Goal: Task Accomplishment & Management: Manage account settings

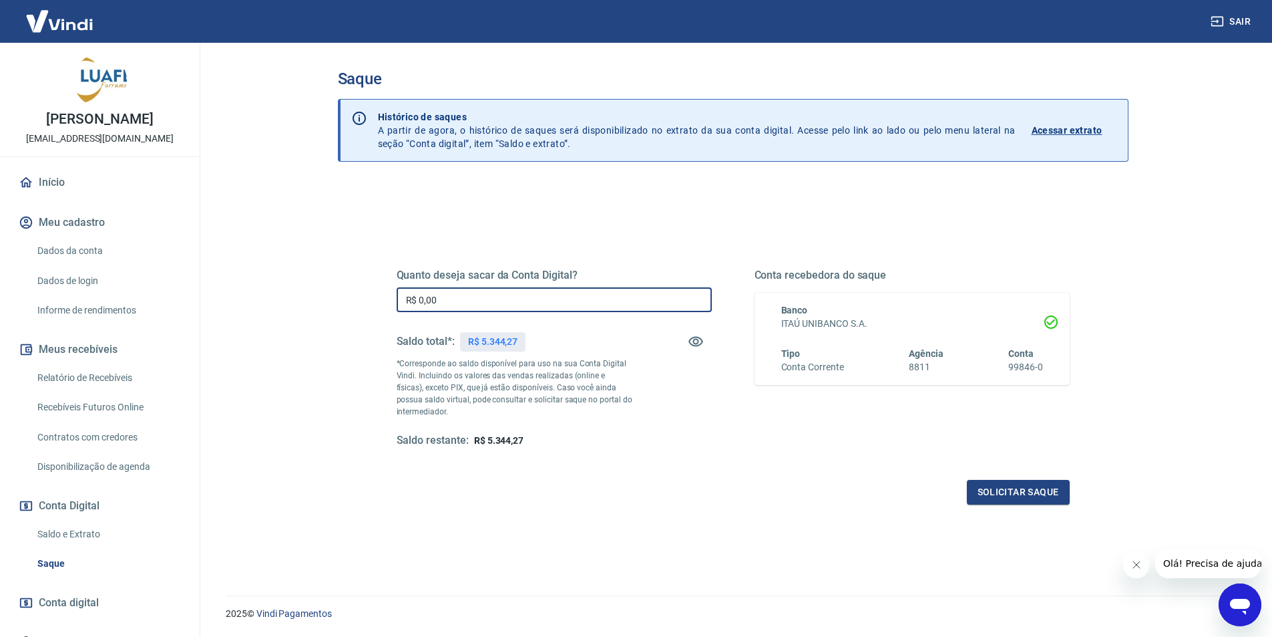
click at [508, 305] on input "R$ 0,00" at bounding box center [554, 299] width 315 height 25
type input "R$ 5.344,27"
click at [1021, 488] on button "Solicitar saque" at bounding box center [1018, 492] width 103 height 25
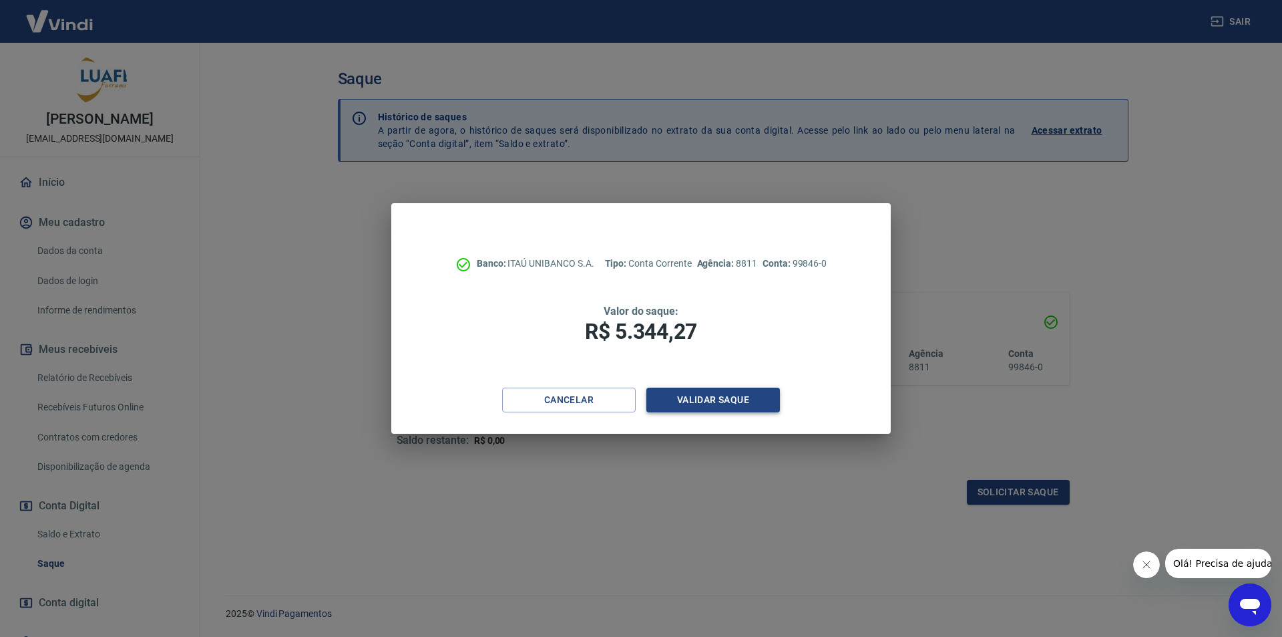
click at [739, 404] on button "Validar saque" at bounding box center [714, 399] width 134 height 25
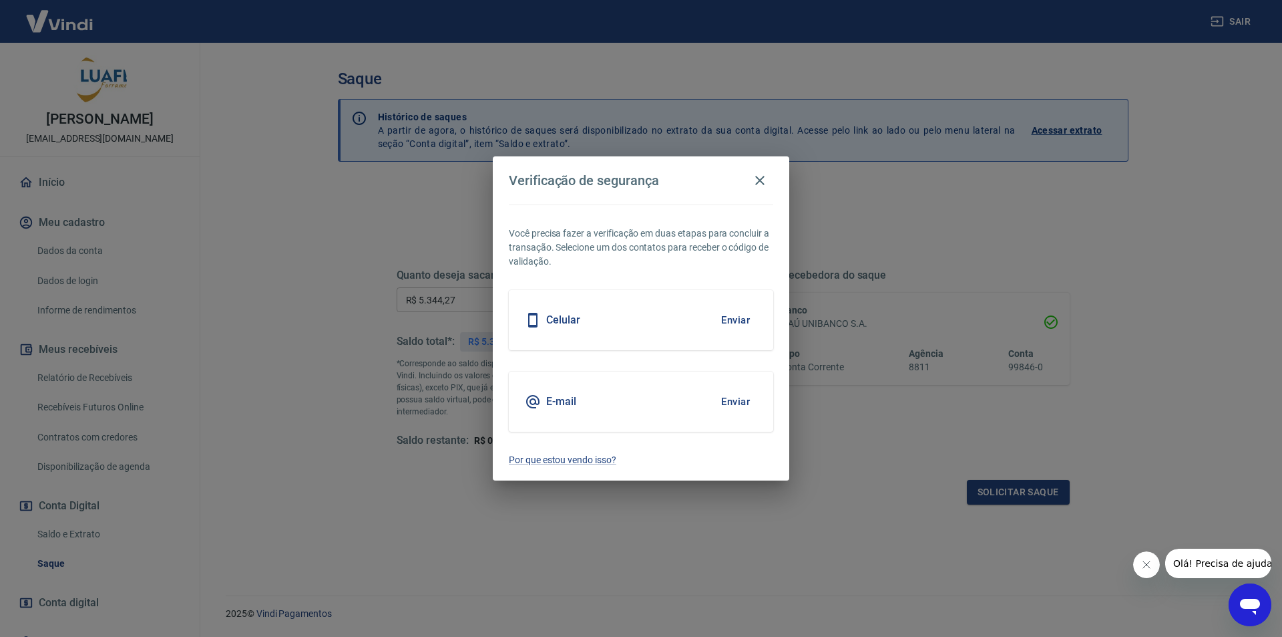
click at [735, 406] on button "Enviar" at bounding box center [735, 401] width 43 height 28
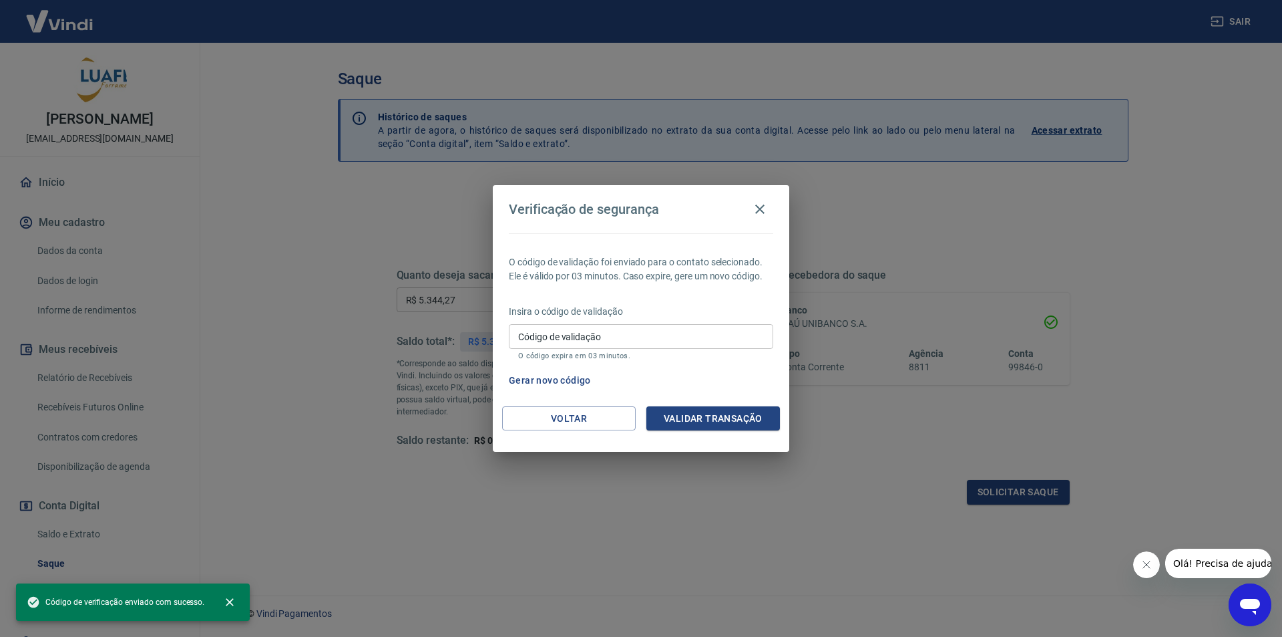
click at [601, 325] on input "Código de validação" at bounding box center [641, 336] width 265 height 25
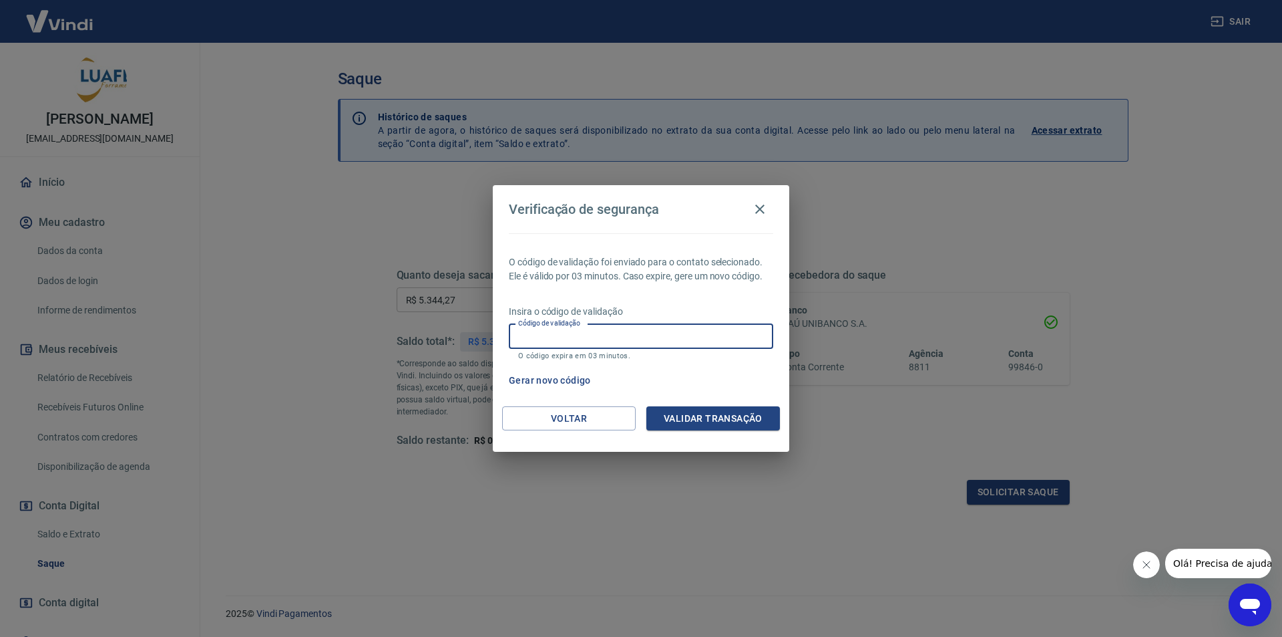
paste input "793929"
type input "793929"
click at [689, 397] on div "O código de validação foi enviado para o contato selecionado. Ele é válido por …" at bounding box center [641, 319] width 297 height 173
click at [705, 424] on button "Validar transação" at bounding box center [714, 418] width 134 height 25
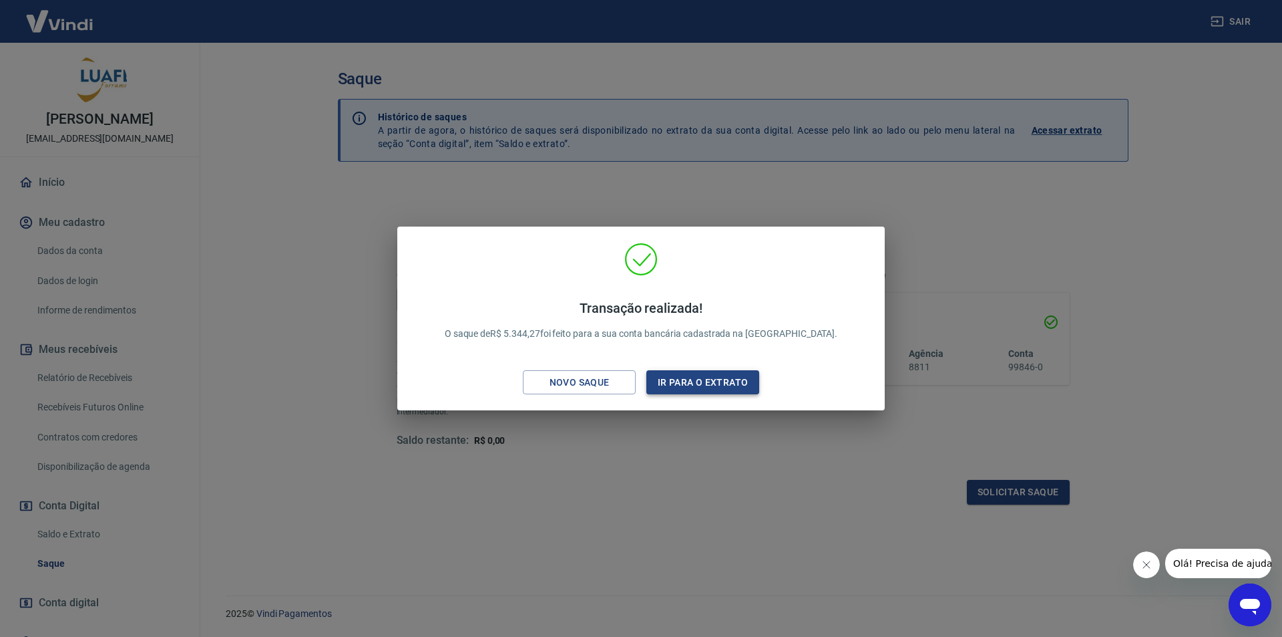
click at [705, 381] on button "Ir para o extrato" at bounding box center [703, 382] width 113 height 25
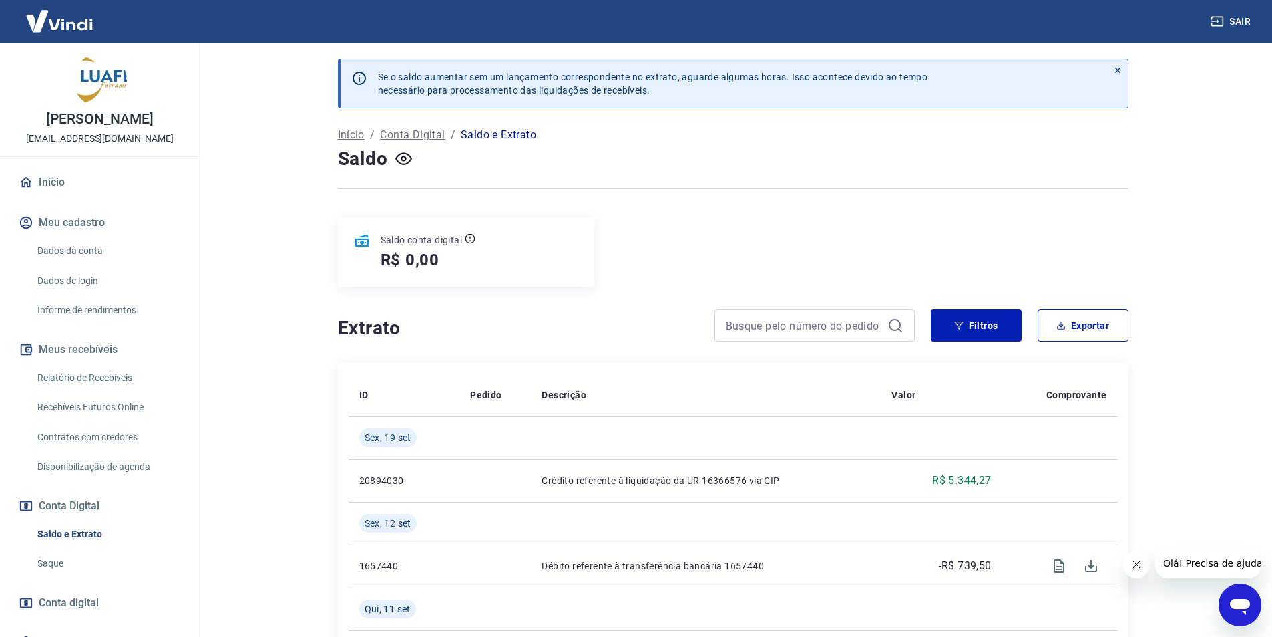
click at [156, 389] on link "Relatório de Recebíveis" at bounding box center [108, 377] width 152 height 27
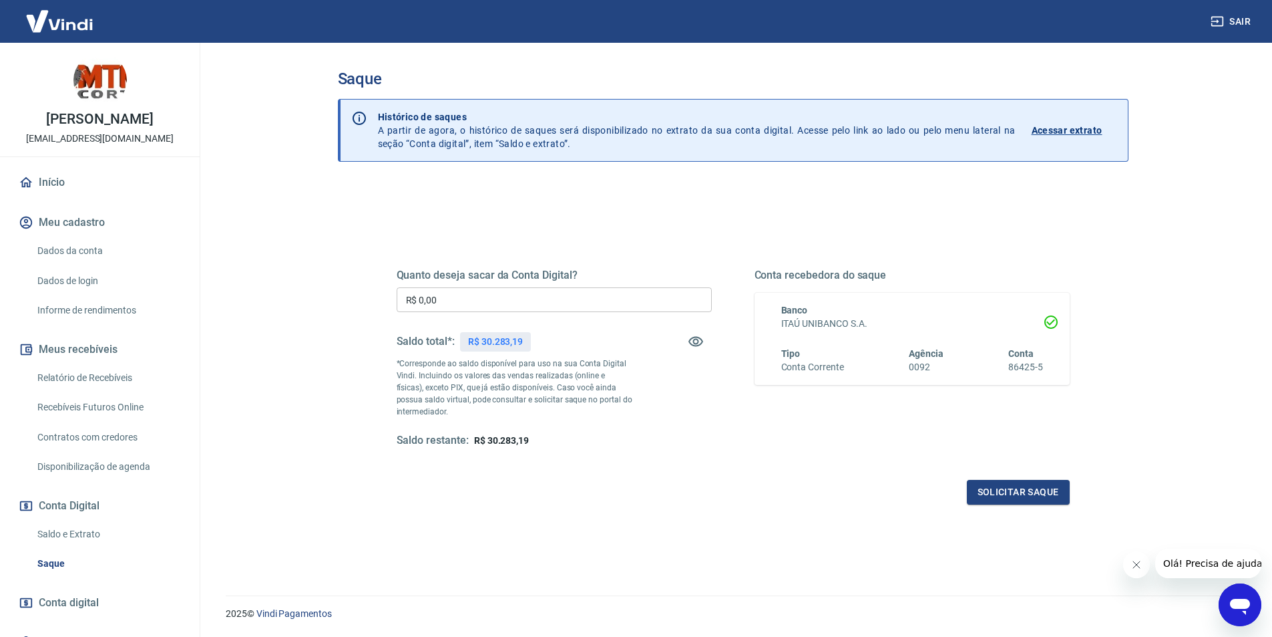
click at [508, 309] on input "R$ 0,00" at bounding box center [554, 299] width 315 height 25
type input "R$ 30.283,19"
click at [998, 493] on button "Solicitar saque" at bounding box center [1018, 492] width 103 height 25
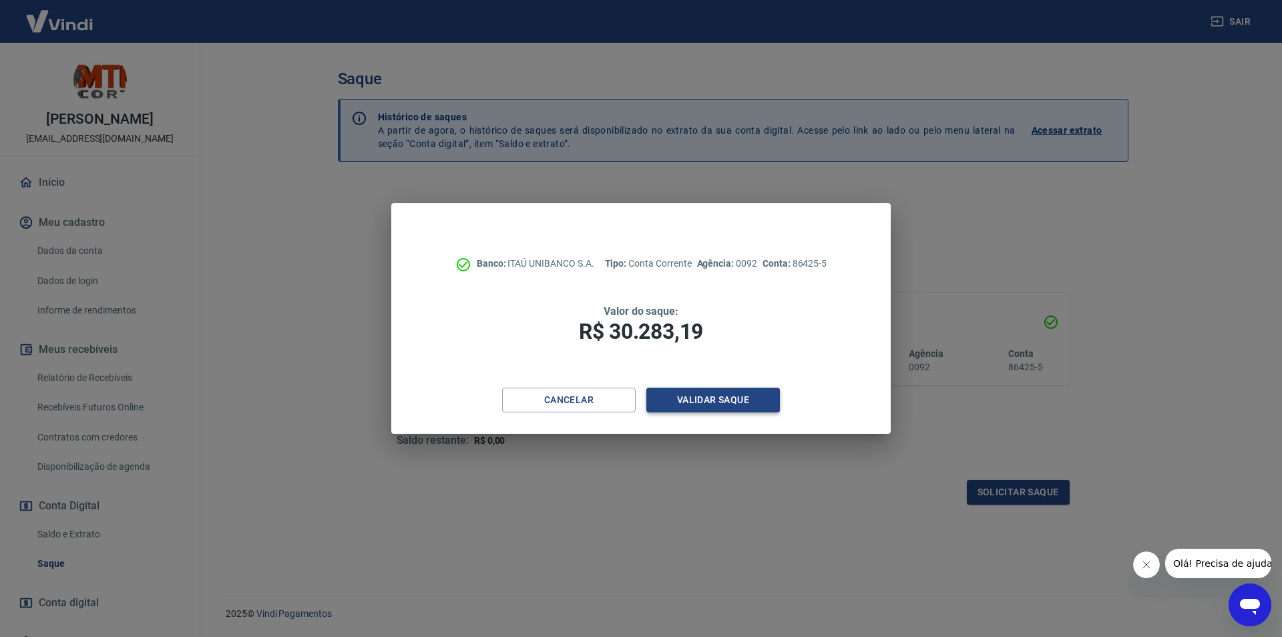
click at [706, 394] on button "Validar saque" at bounding box center [714, 399] width 134 height 25
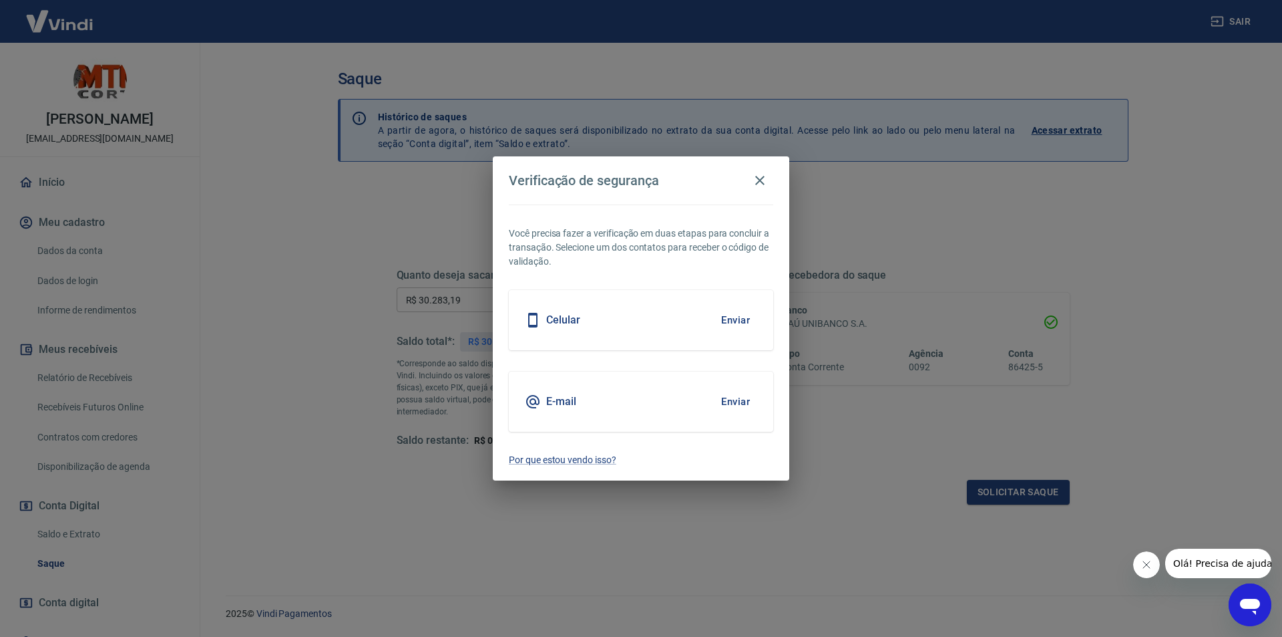
click at [717, 402] on button "Enviar" at bounding box center [735, 401] width 43 height 28
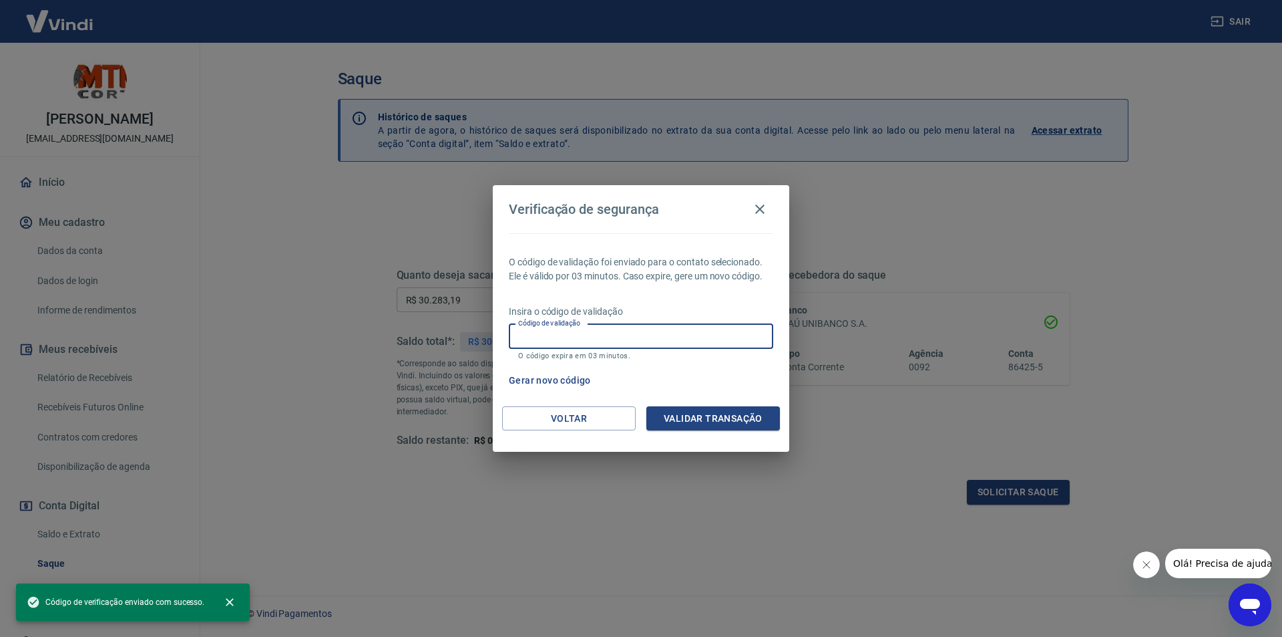
click at [580, 337] on input "Código de validação" at bounding box center [641, 336] width 265 height 25
paste input "208833"
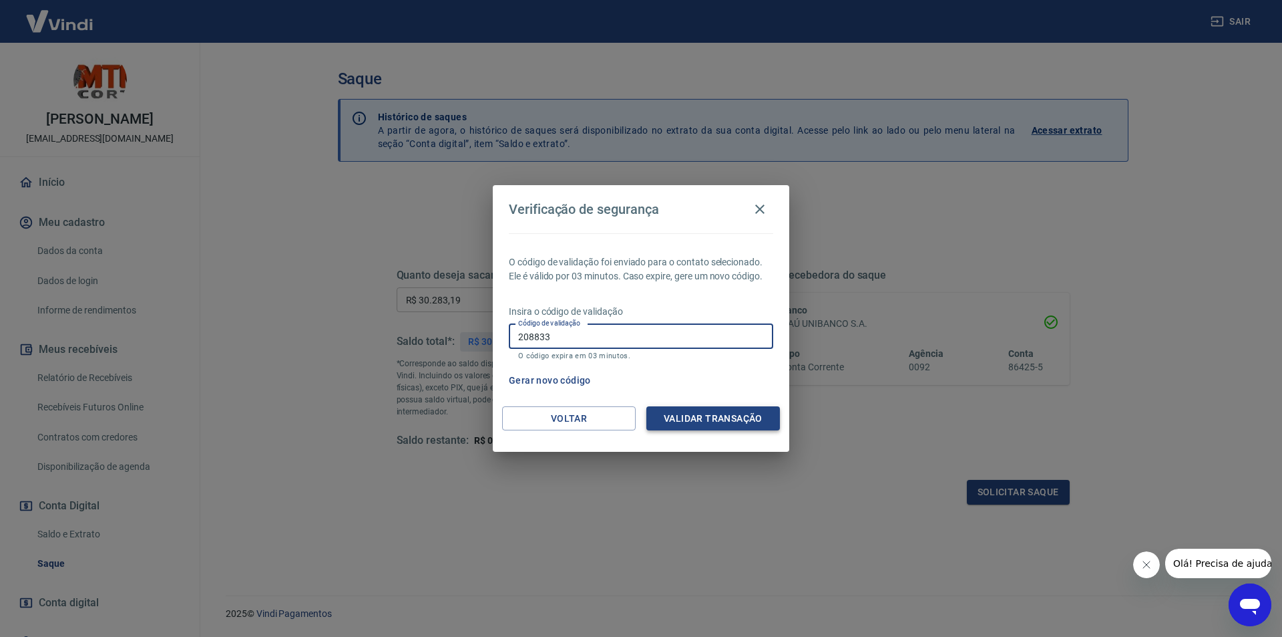
type input "208833"
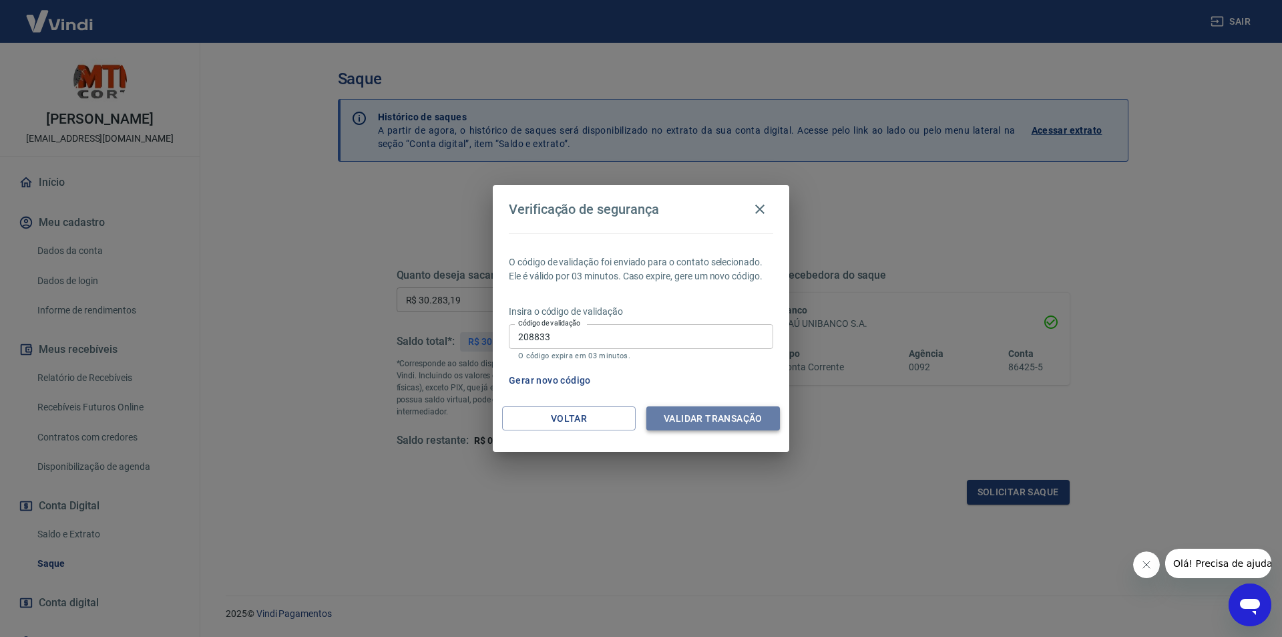
click at [712, 413] on button "Validar transação" at bounding box center [714, 418] width 134 height 25
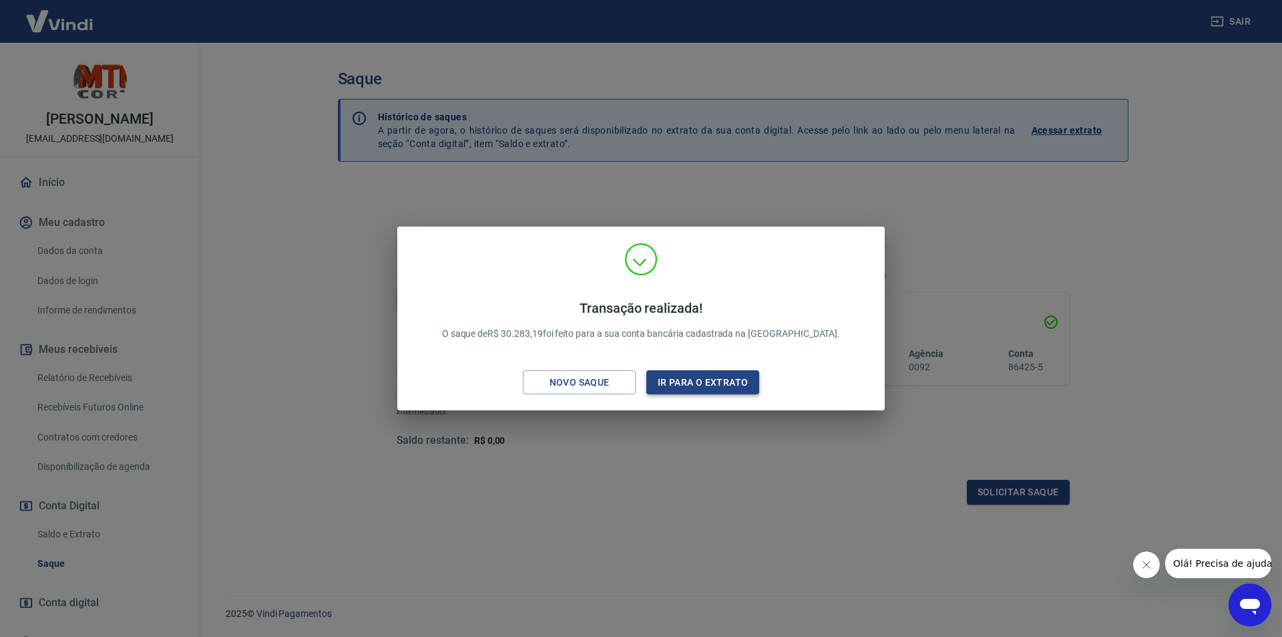
click at [682, 375] on button "Ir para o extrato" at bounding box center [703, 382] width 113 height 25
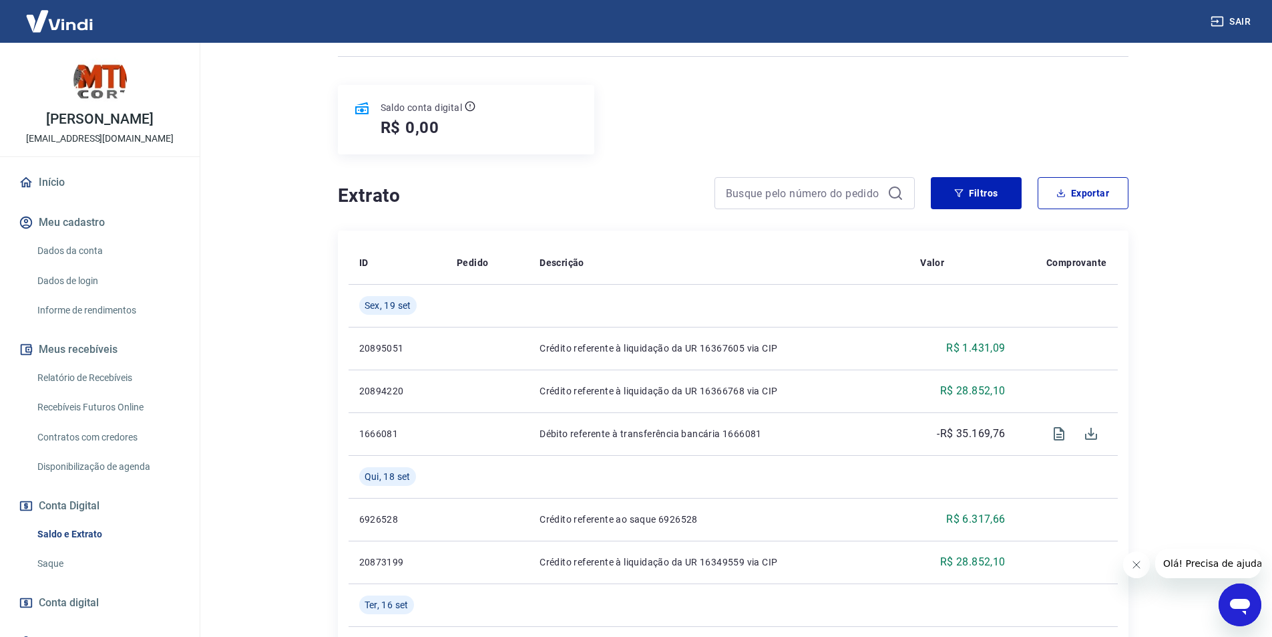
scroll to position [134, 0]
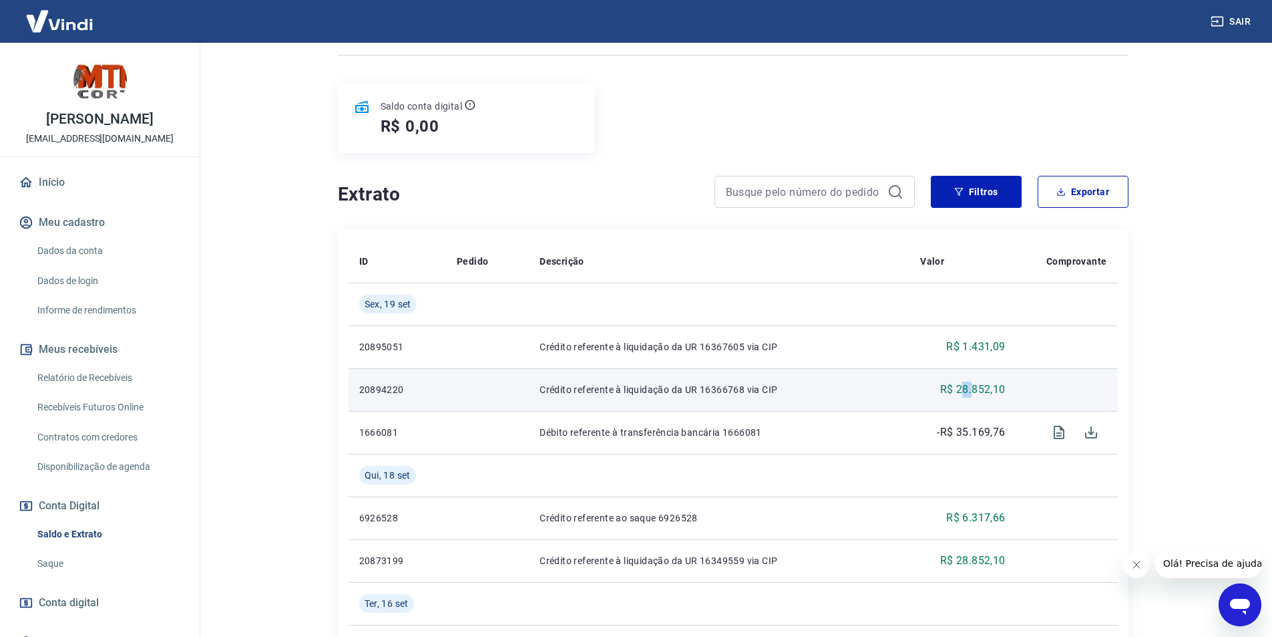
drag, startPoint x: 971, startPoint y: 389, endPoint x: 1029, endPoint y: 373, distance: 60.1
click at [992, 382] on p "R$ 28.852,10" at bounding box center [972, 389] width 65 height 16
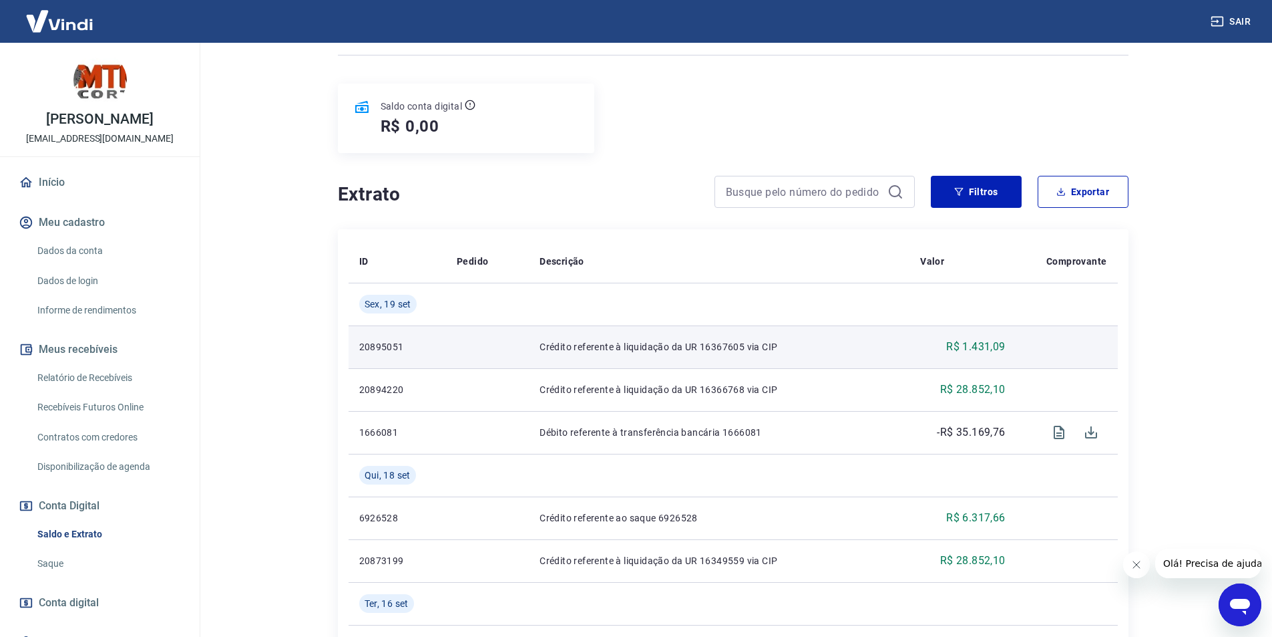
click at [981, 333] on td "R$ 1.431,09" at bounding box center [963, 346] width 106 height 43
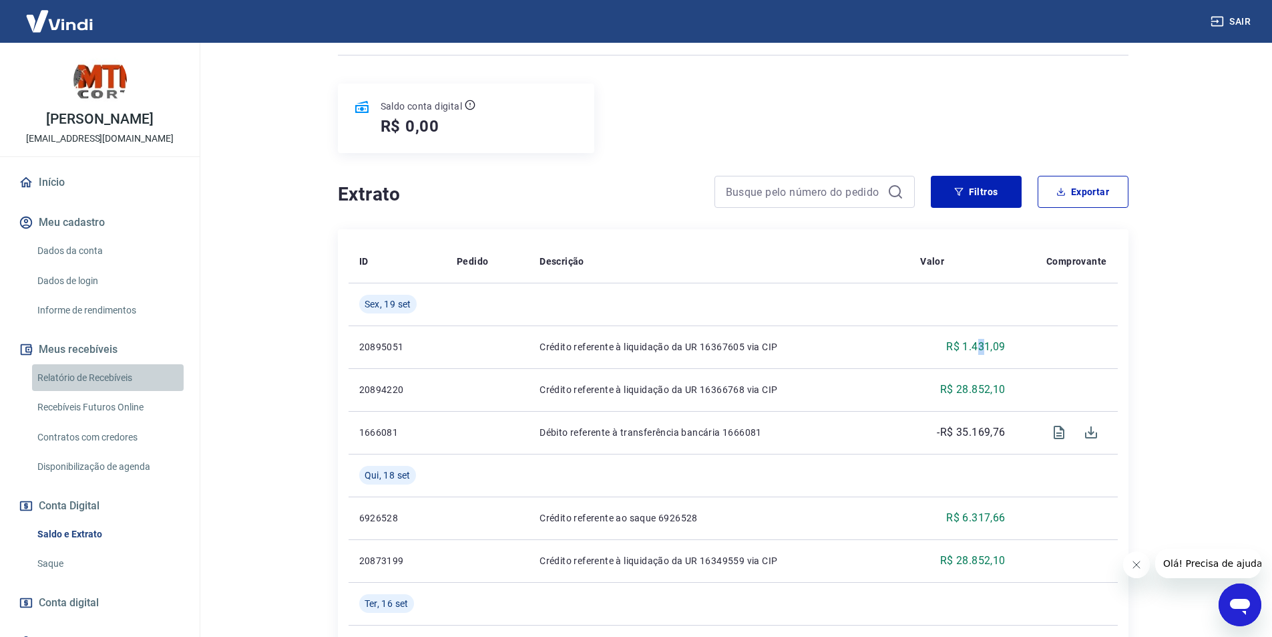
click at [109, 385] on link "Relatório de Recebíveis" at bounding box center [108, 377] width 152 height 27
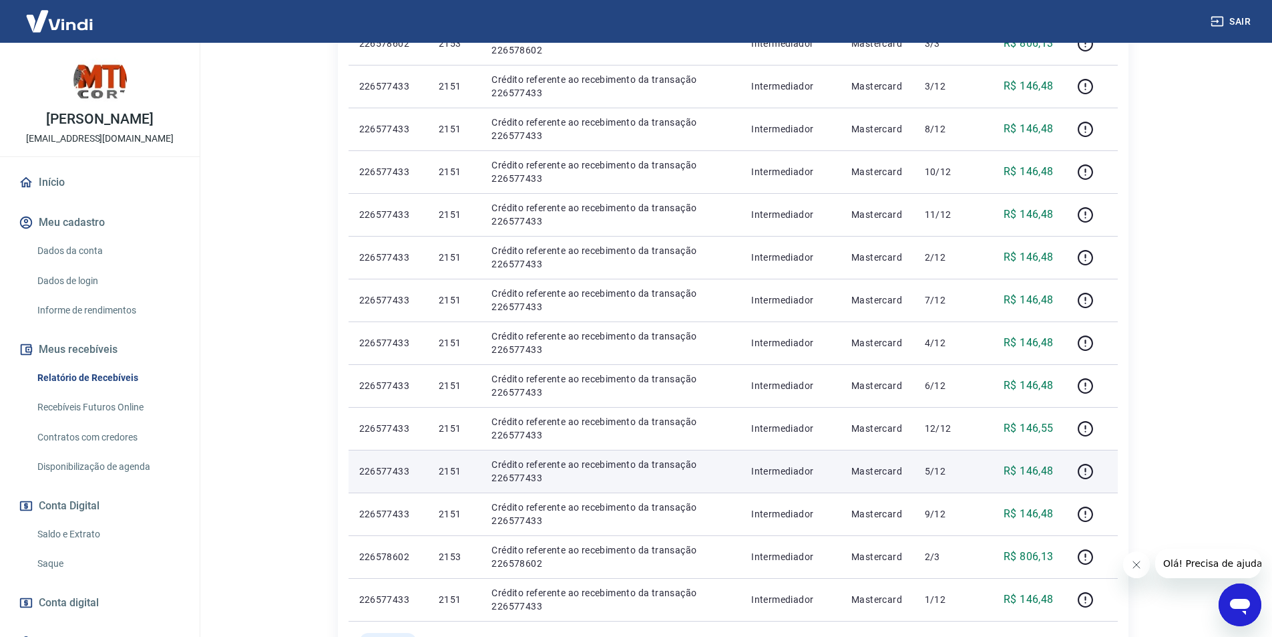
scroll to position [468, 0]
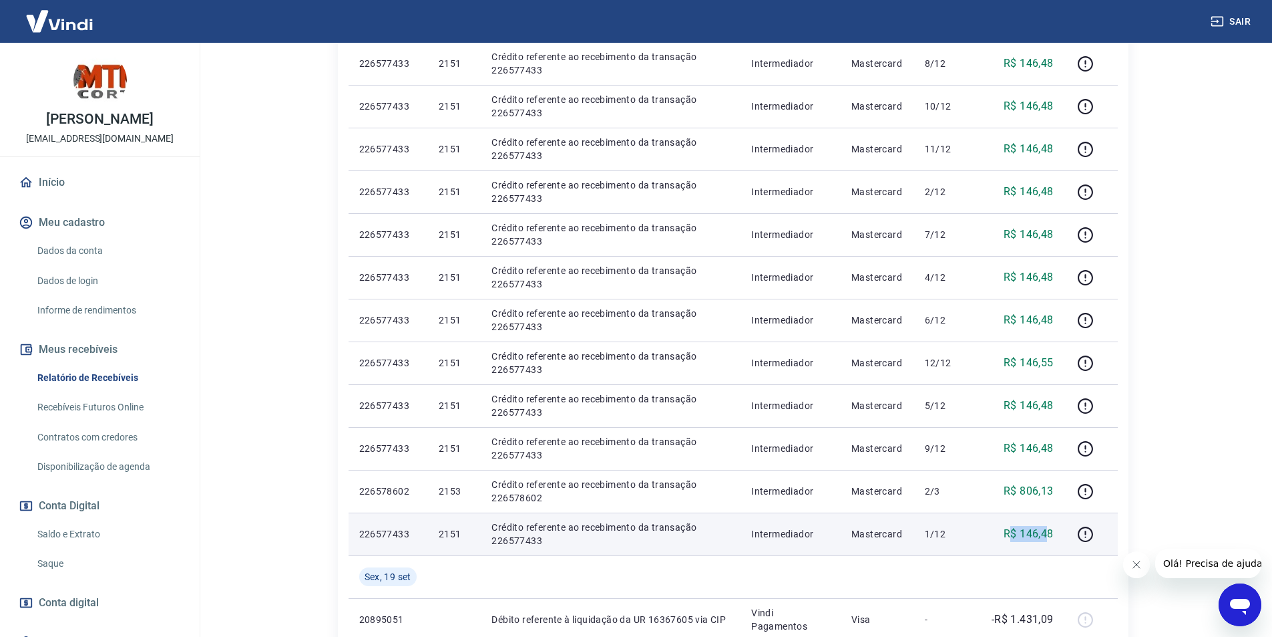
drag, startPoint x: 1013, startPoint y: 535, endPoint x: 1049, endPoint y: 538, distance: 36.8
click at [1049, 538] on p "R$ 146,48" at bounding box center [1029, 534] width 50 height 16
drag, startPoint x: 924, startPoint y: 529, endPoint x: 958, endPoint y: 528, distance: 33.4
click at [955, 529] on td "1/12" at bounding box center [944, 533] width 61 height 43
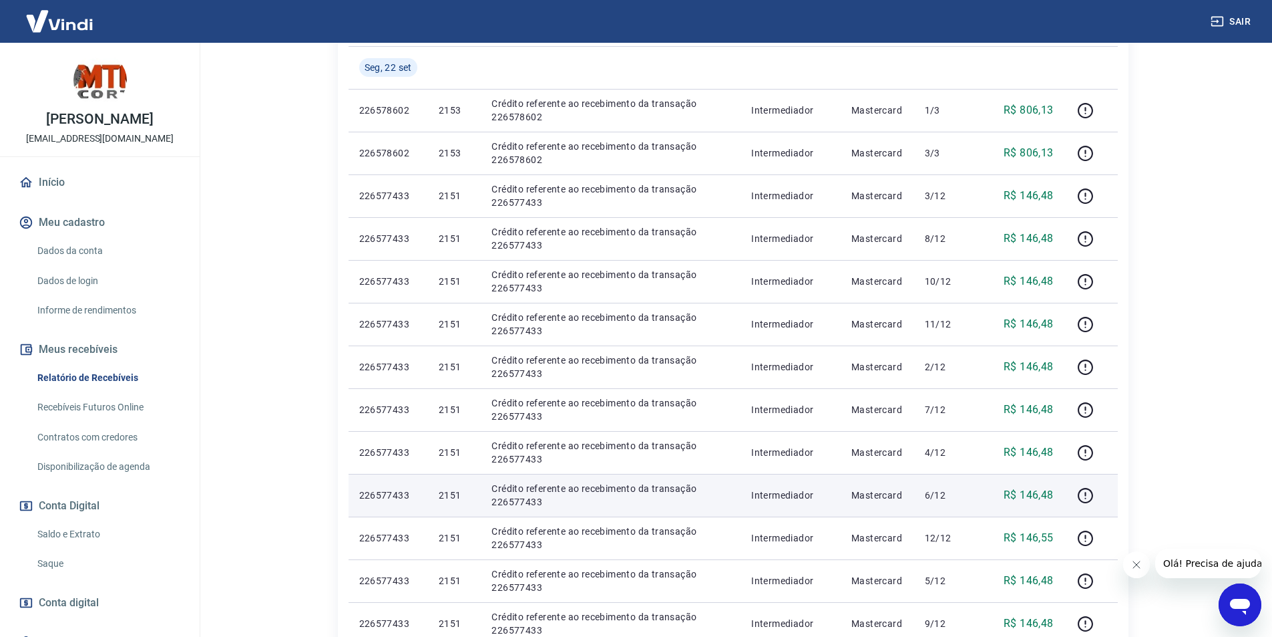
scroll to position [200, 0]
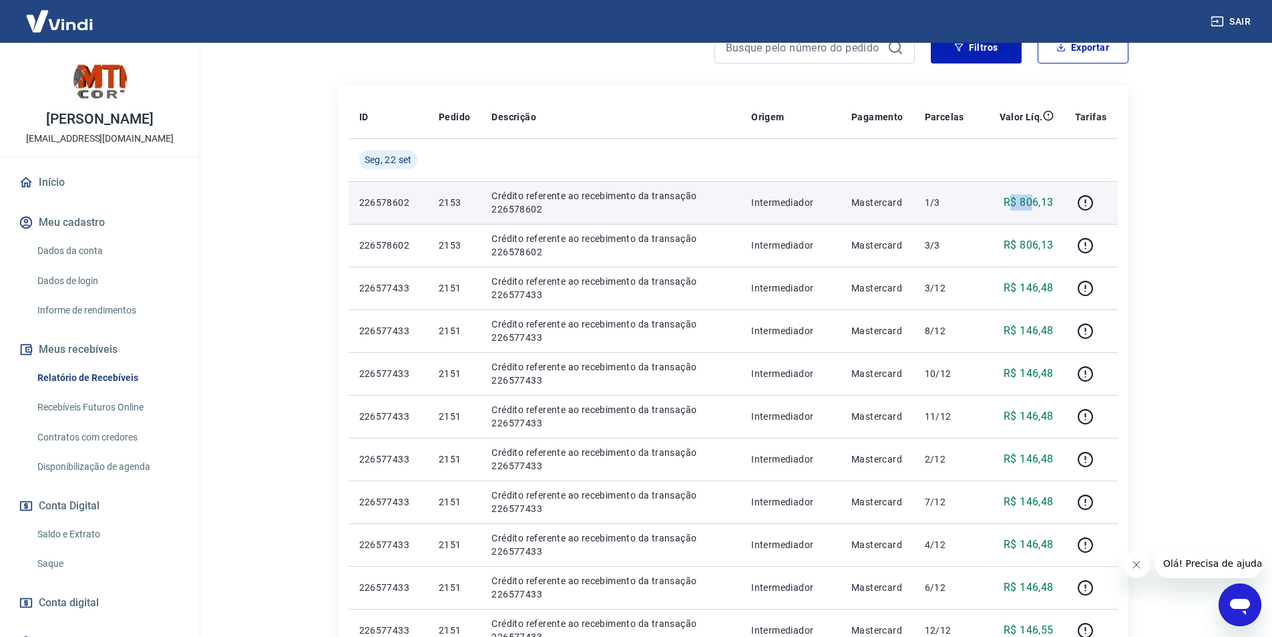
drag, startPoint x: 1013, startPoint y: 202, endPoint x: 1037, endPoint y: 203, distance: 24.7
click at [1037, 202] on p "R$ 806,13" at bounding box center [1029, 202] width 50 height 16
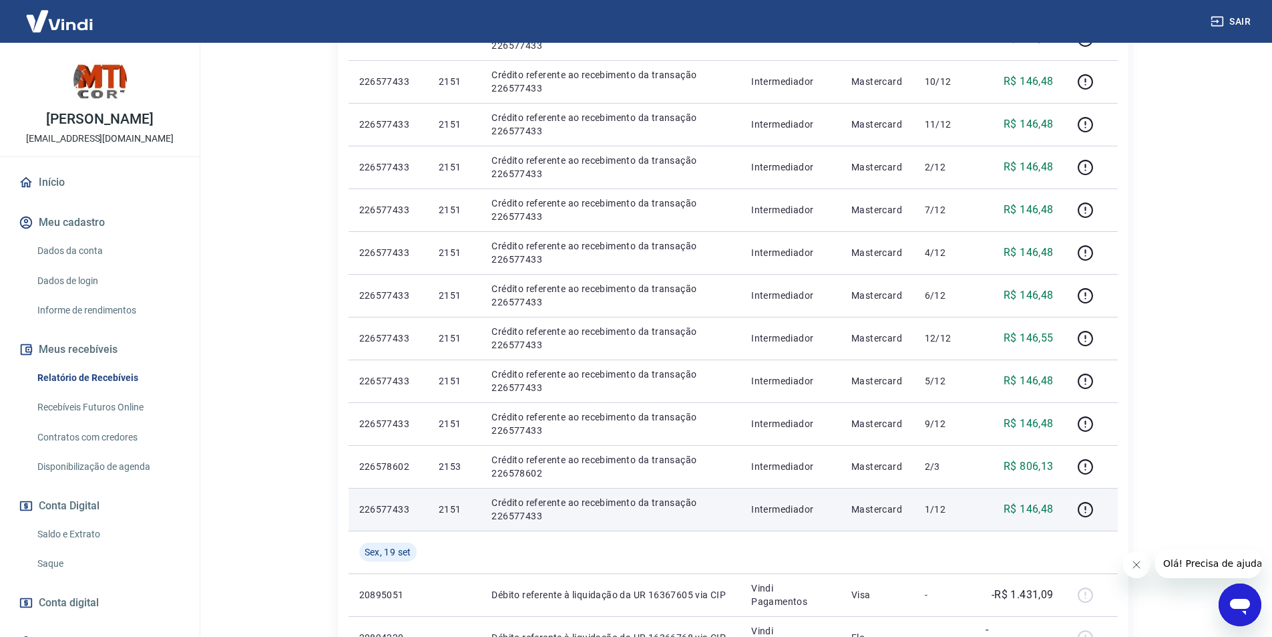
scroll to position [534, 0]
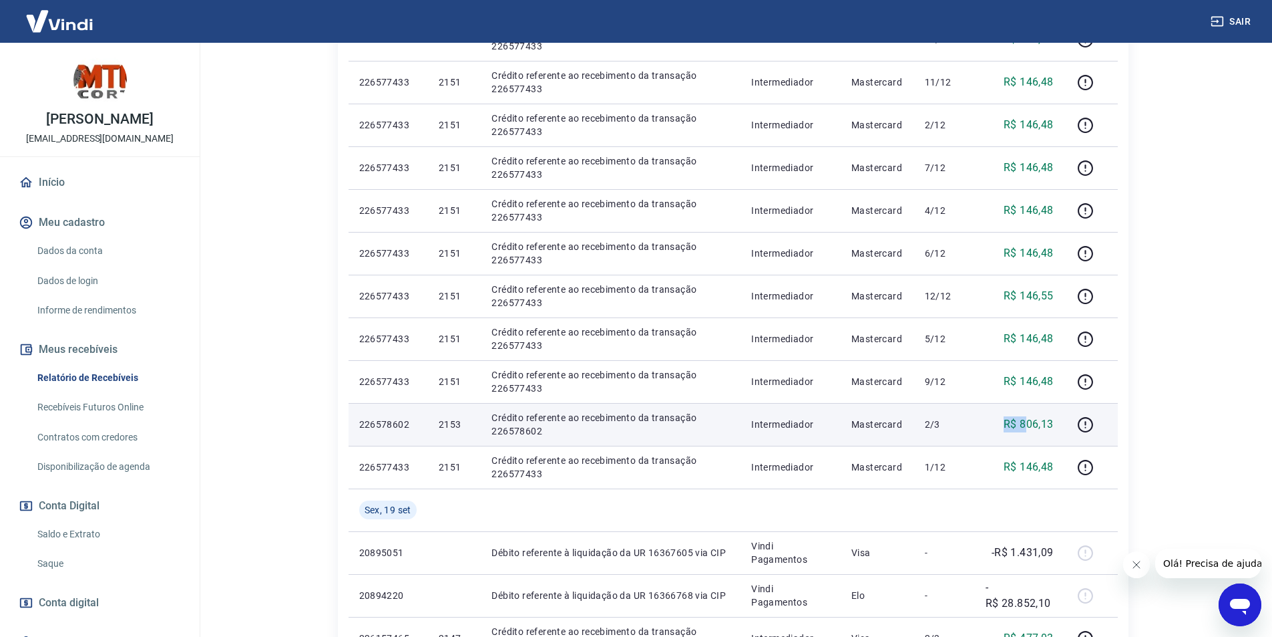
drag, startPoint x: 1017, startPoint y: 417, endPoint x: 1055, endPoint y: 417, distance: 38.1
click at [1061, 417] on td "R$ 806,13" at bounding box center [1020, 424] width 90 height 43
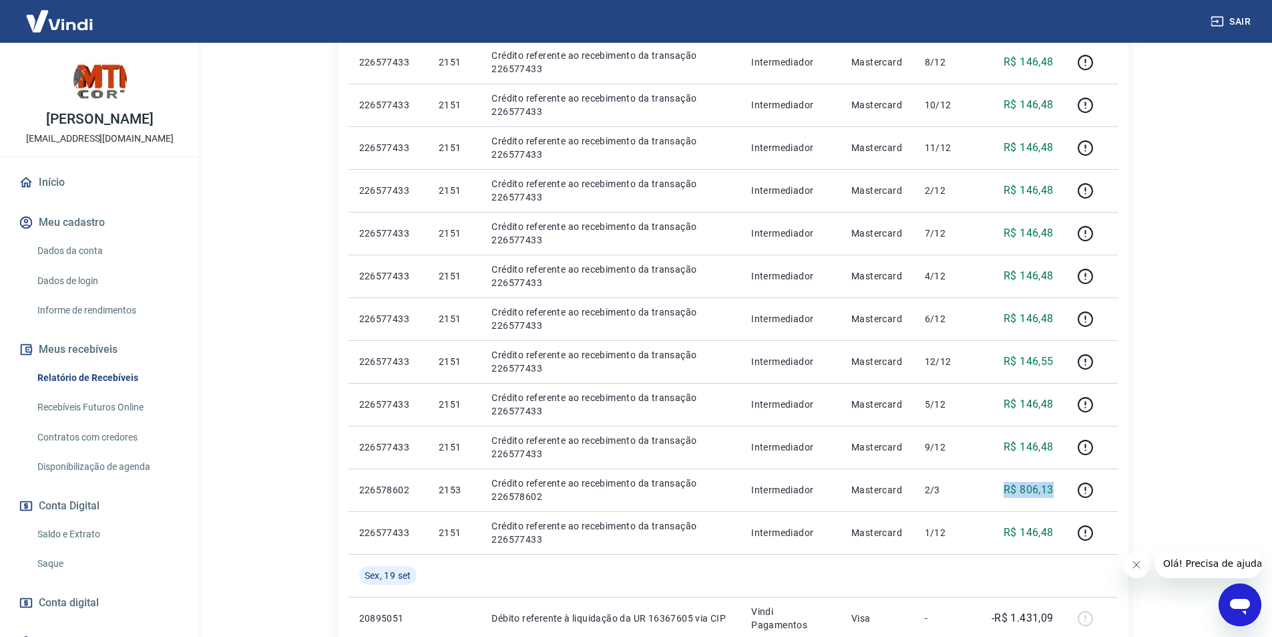
scroll to position [468, 0]
